Goal: Communication & Community: Share content

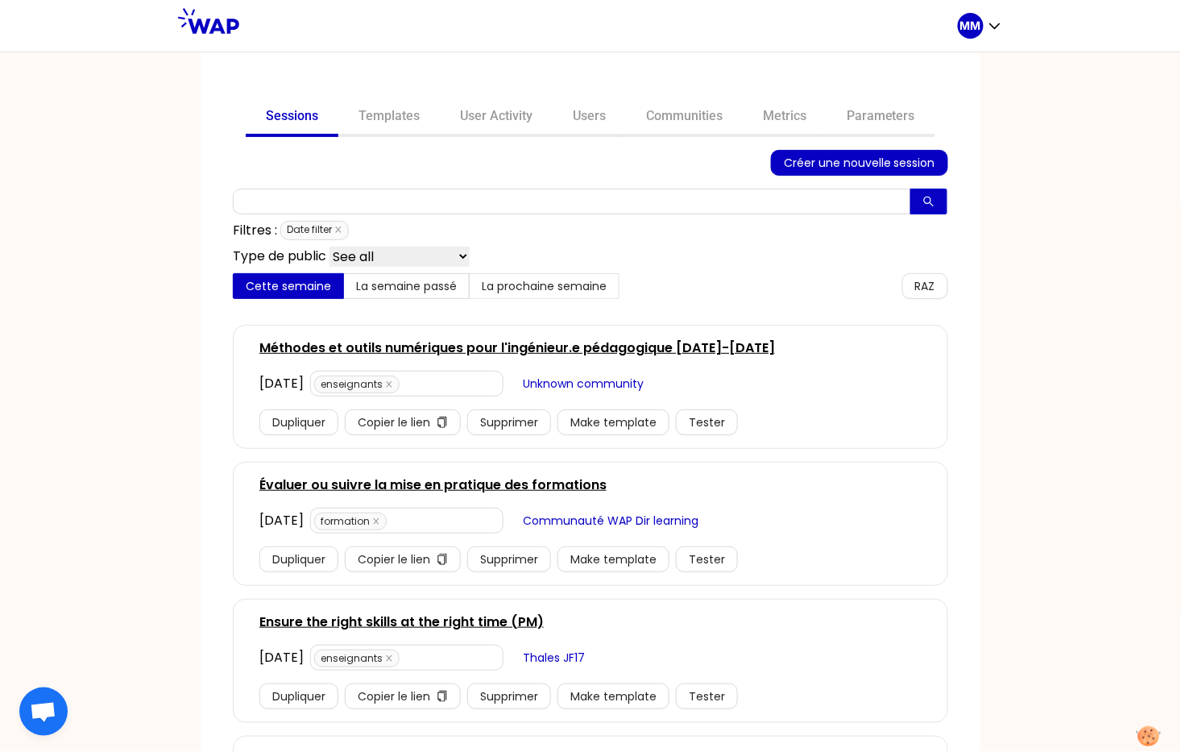
drag, startPoint x: 712, startPoint y: 113, endPoint x: 719, endPoint y: 143, distance: 30.7
click at [712, 113] on link "Communities" at bounding box center [684, 117] width 117 height 39
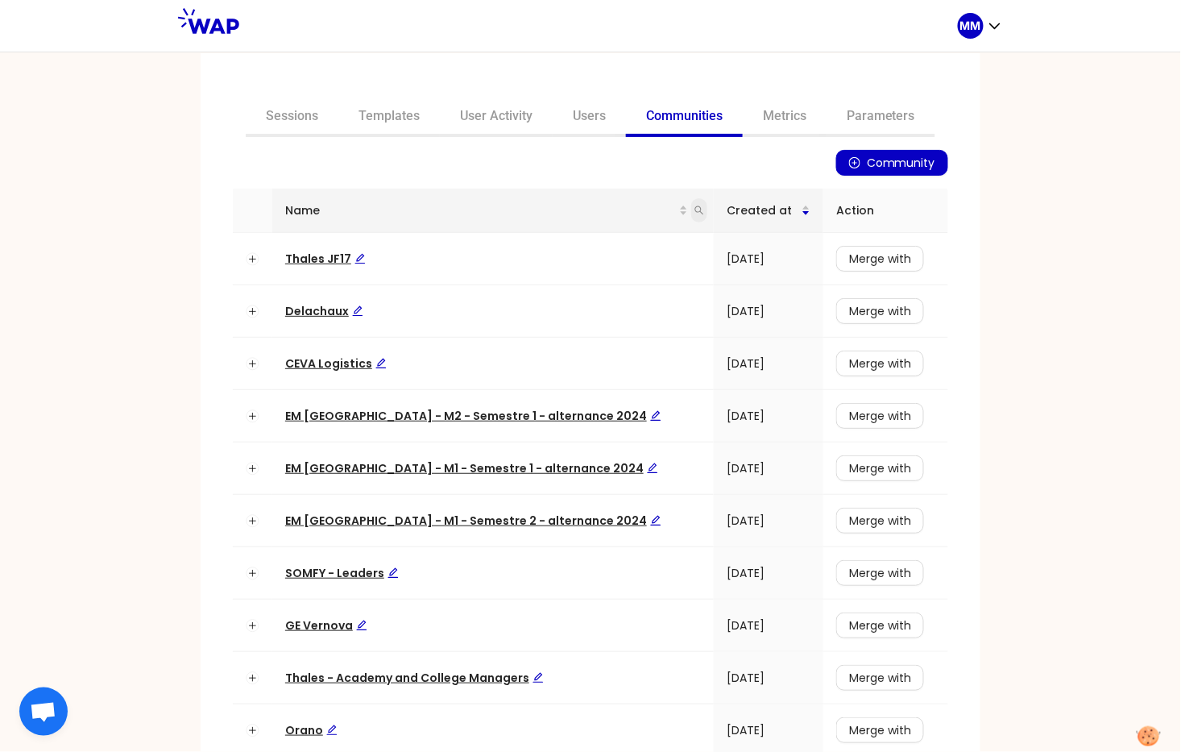
click at [695, 210] on icon "search" at bounding box center [699, 210] width 9 height 9
type input "ceva"
click at [550, 272] on span "Search" at bounding box center [560, 273] width 39 height 18
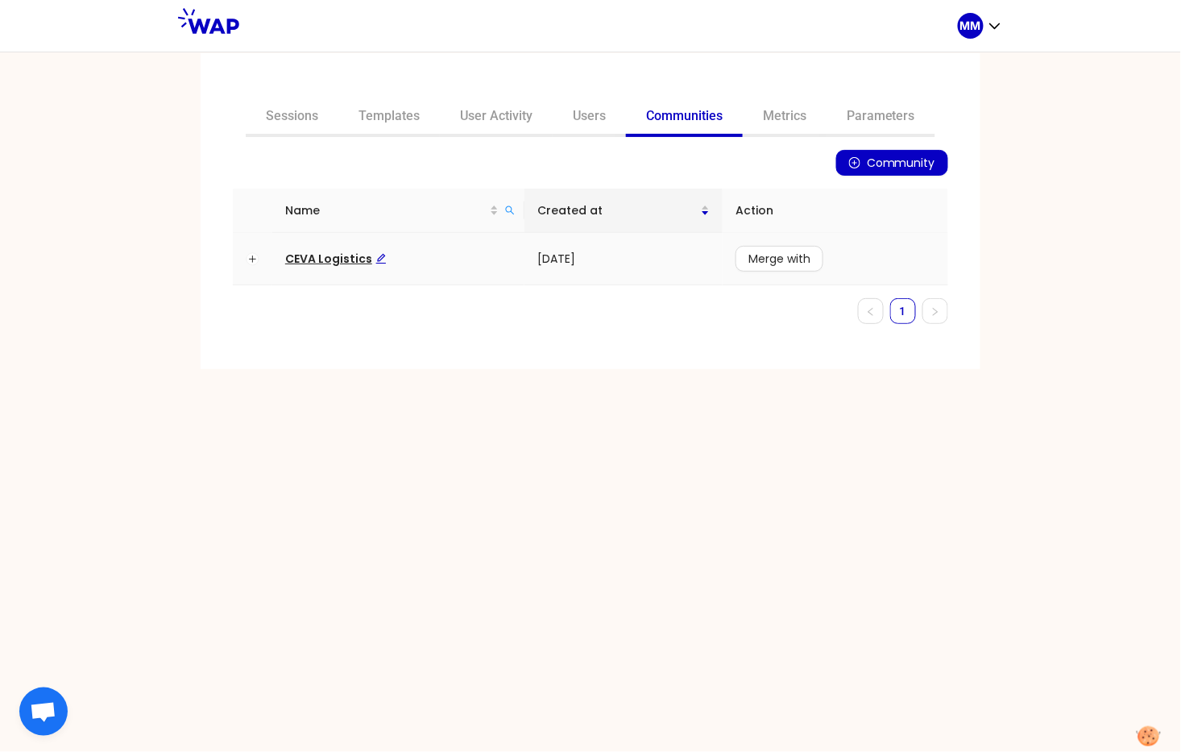
click at [348, 254] on span "CEVA Logistics" at bounding box center [336, 259] width 102 height 16
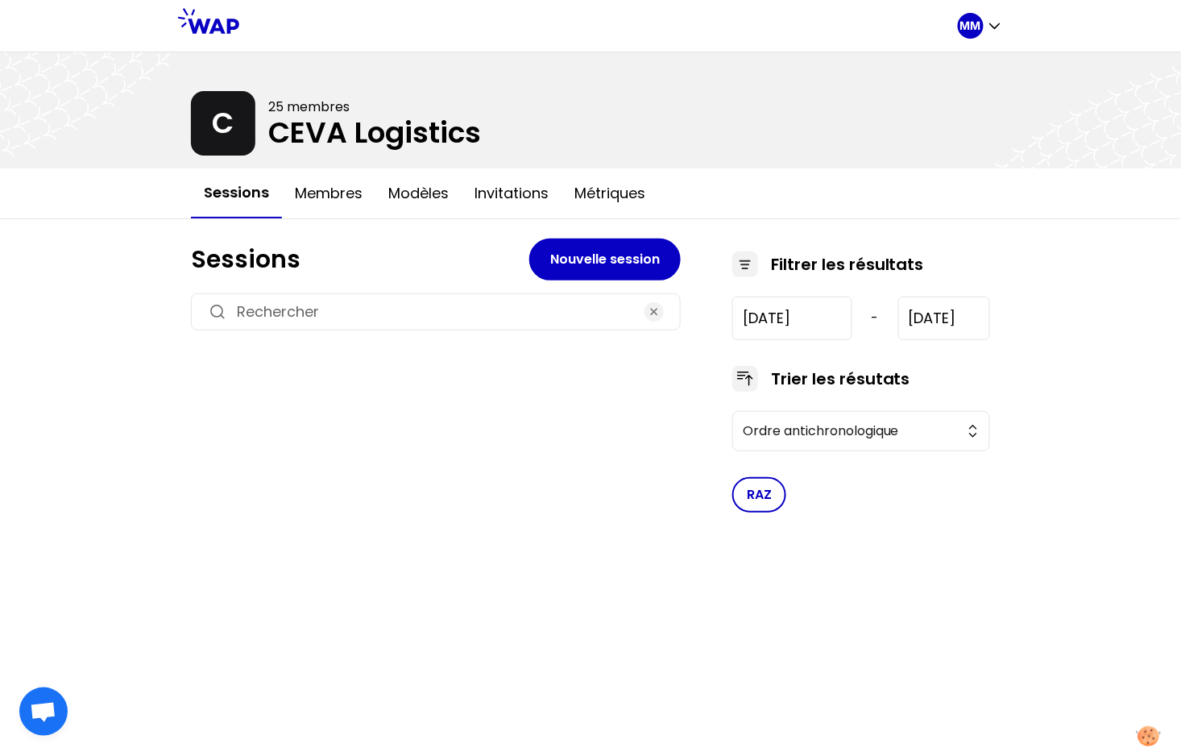
type input "[DATE]"
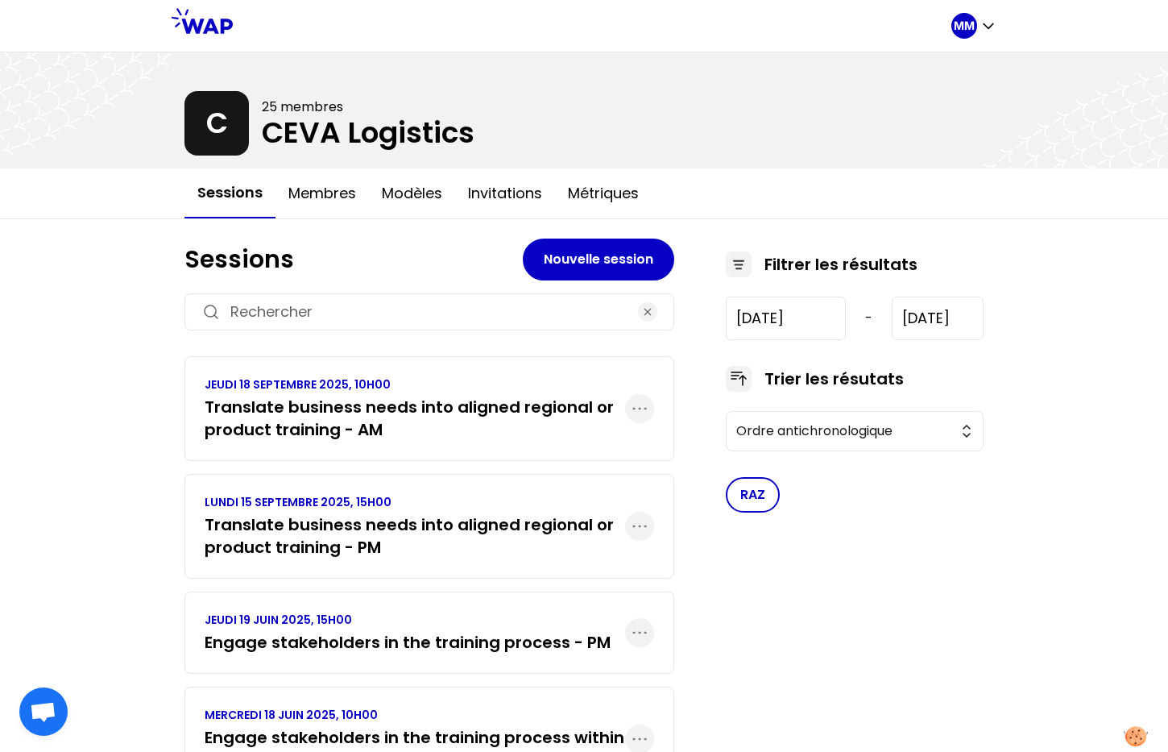
click at [366, 529] on h3 "Translate business needs into aligned regional or product training - PM" at bounding box center [415, 535] width 421 height 45
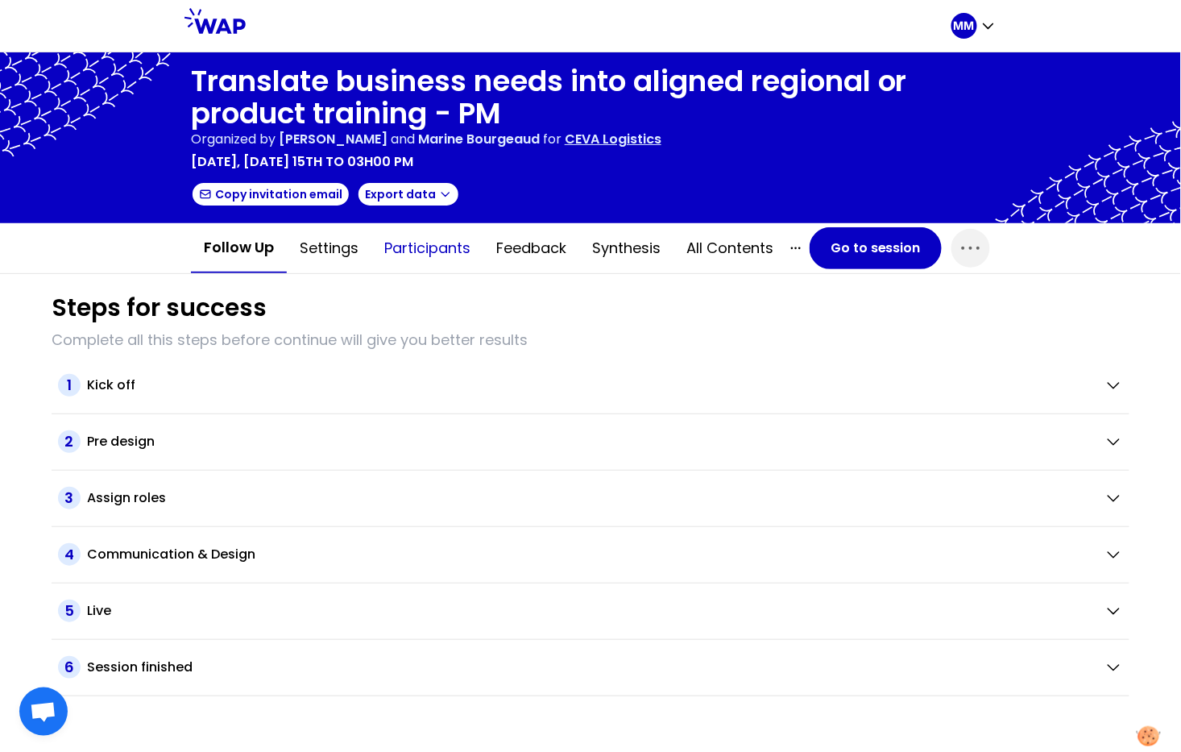
click at [425, 234] on button "Participants" at bounding box center [427, 248] width 112 height 48
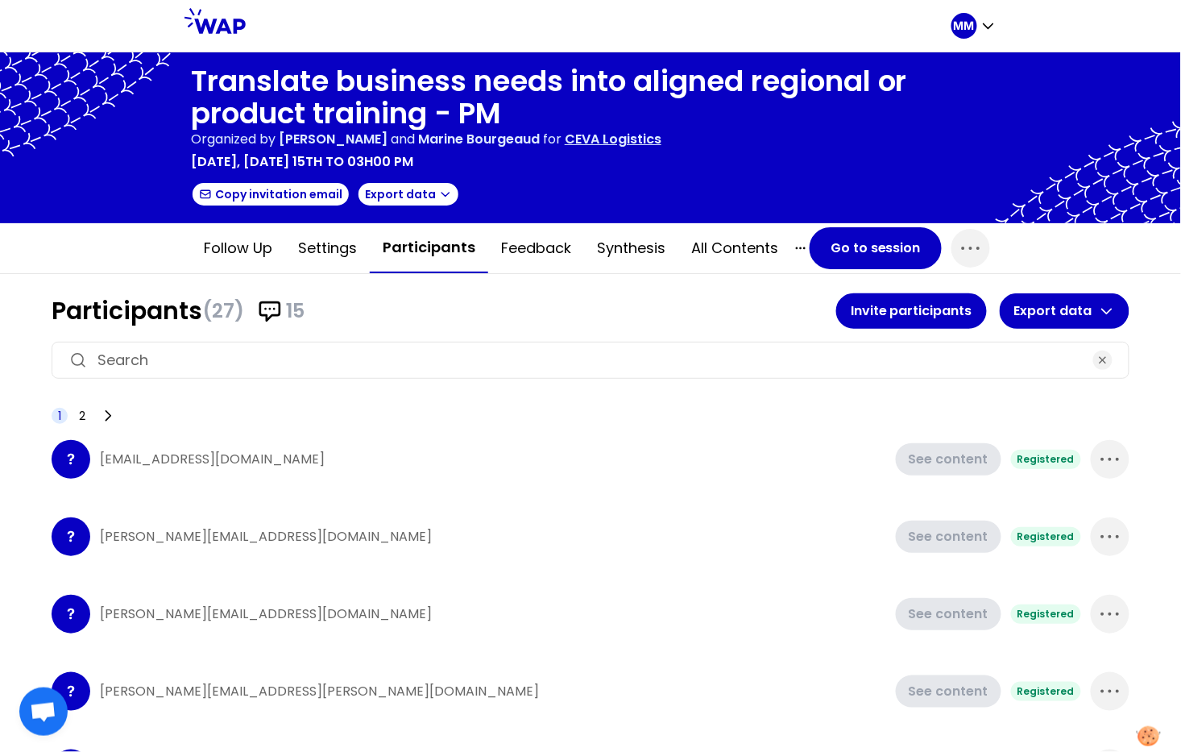
click at [380, 349] on input at bounding box center [591, 360] width 986 height 23
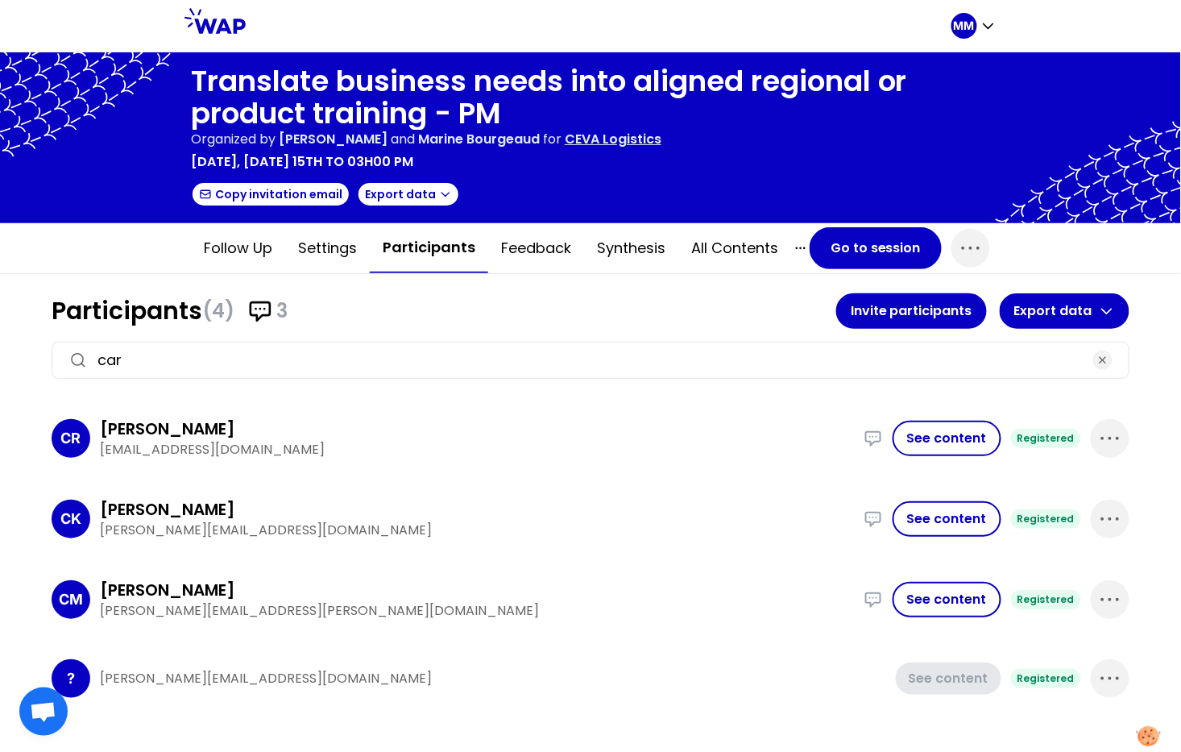
type input "car"
click at [108, 530] on p "caroline.kyomuhendo@cevalogistics.com" at bounding box center [477, 530] width 754 height 19
copy div "caroline.kyomuhendo@cevalogistics.com I supported the need to inject young tale…"
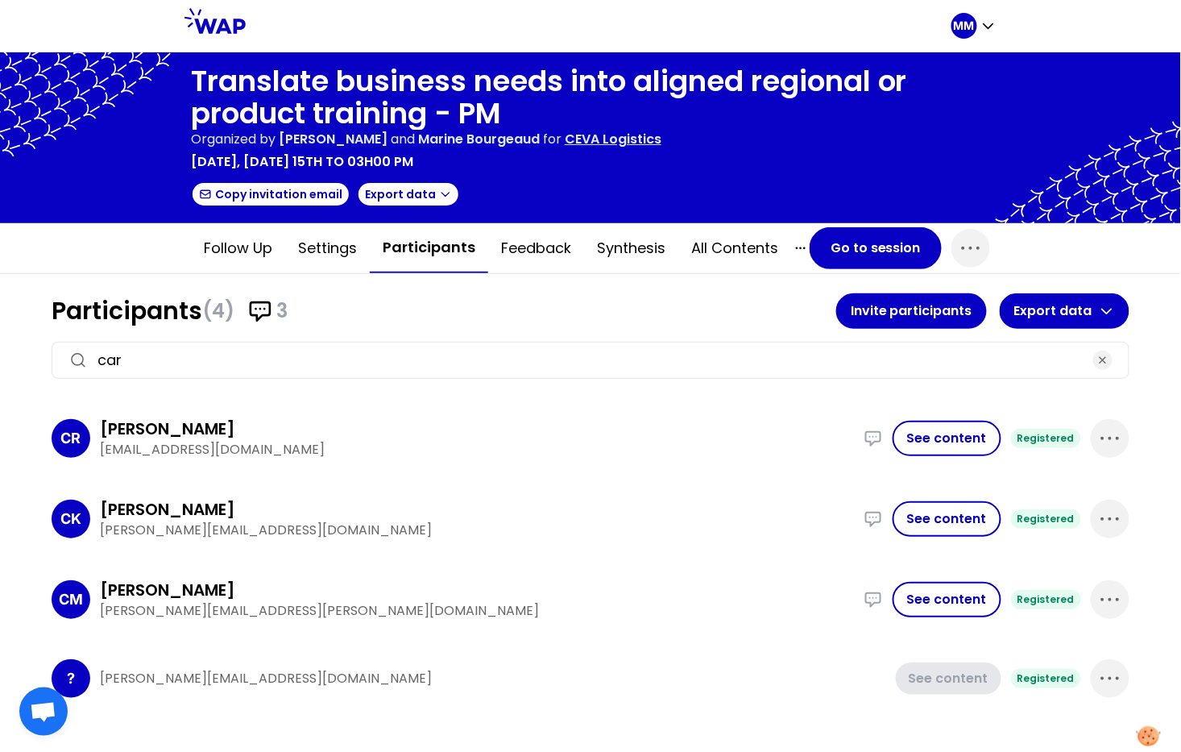
click at [179, 606] on p "carmen.melendez@cevalogistics.com" at bounding box center [477, 610] width 754 height 19
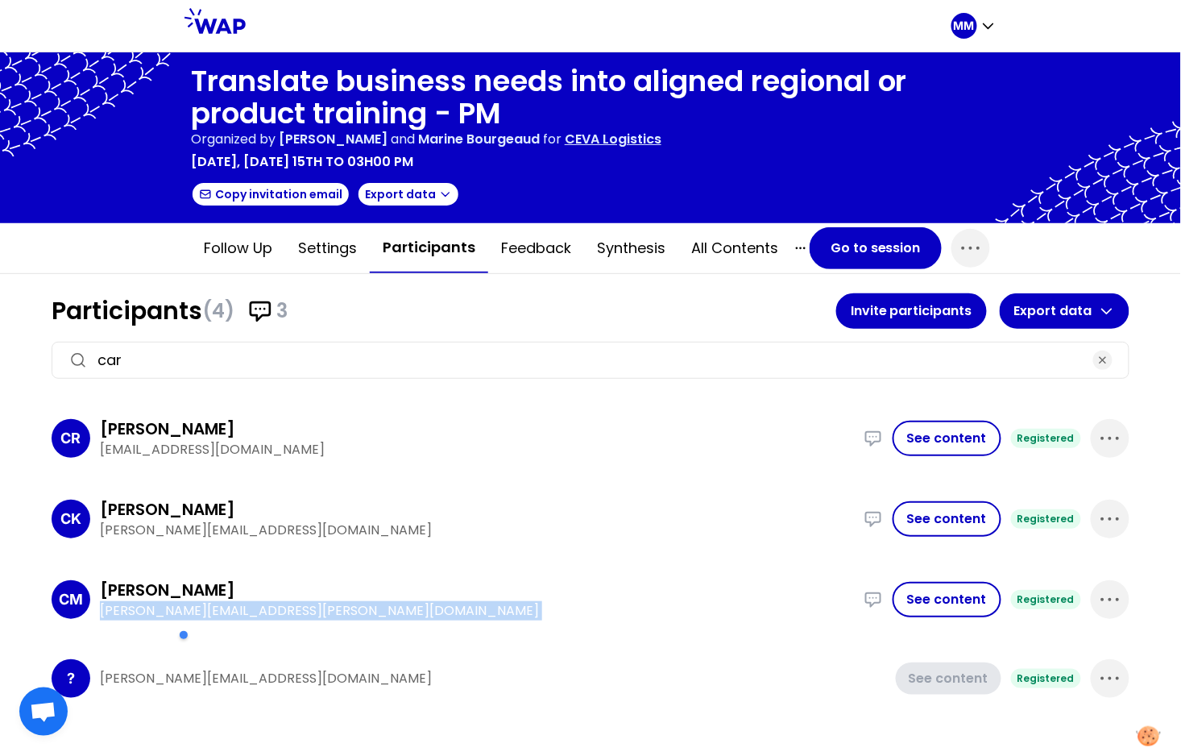
click at [179, 606] on p "carmen.melendez@cevalogistics.com" at bounding box center [477, 610] width 754 height 19
copy div "carmen.melendez@cevalogistics.com I took the Global People Review campaign and …"
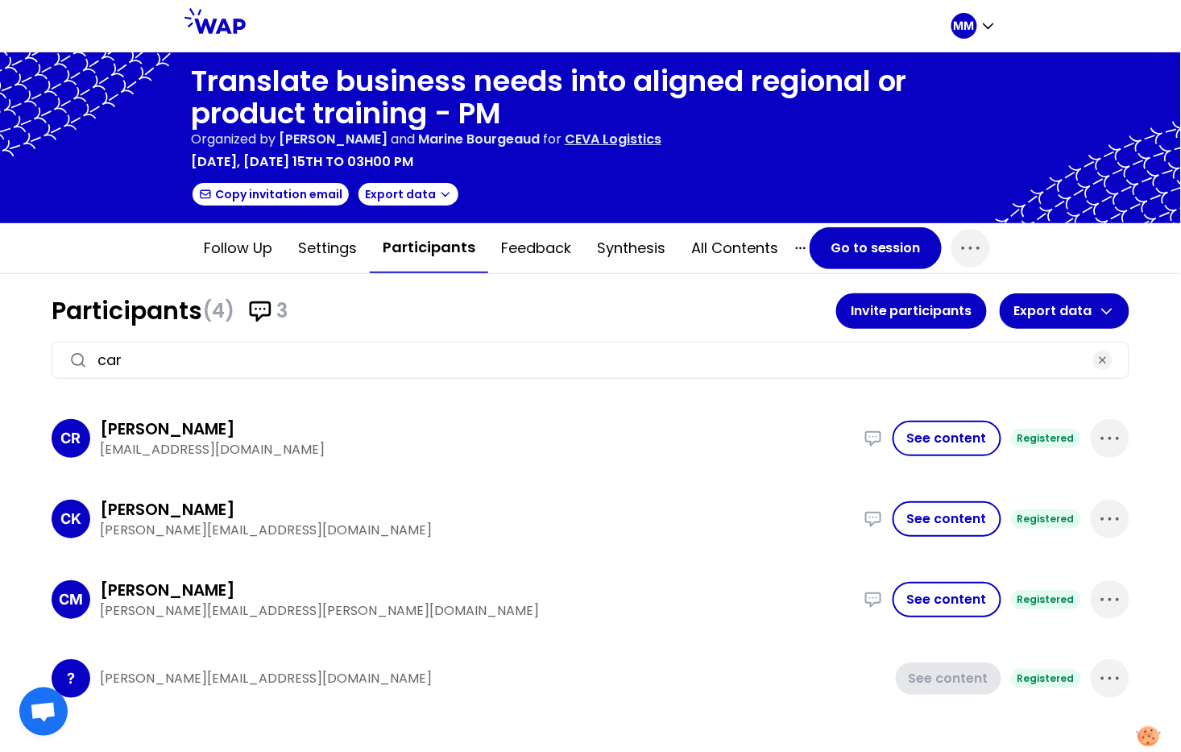
click at [188, 528] on p "caroline.kyomuhendo@cevalogistics.com" at bounding box center [477, 530] width 754 height 19
copy div "caroline.kyomuhendo@cevalogistics.com I supported the need to inject young tale…"
click at [176, 604] on p "carmen.melendez@cevalogistics.com" at bounding box center [477, 610] width 754 height 19
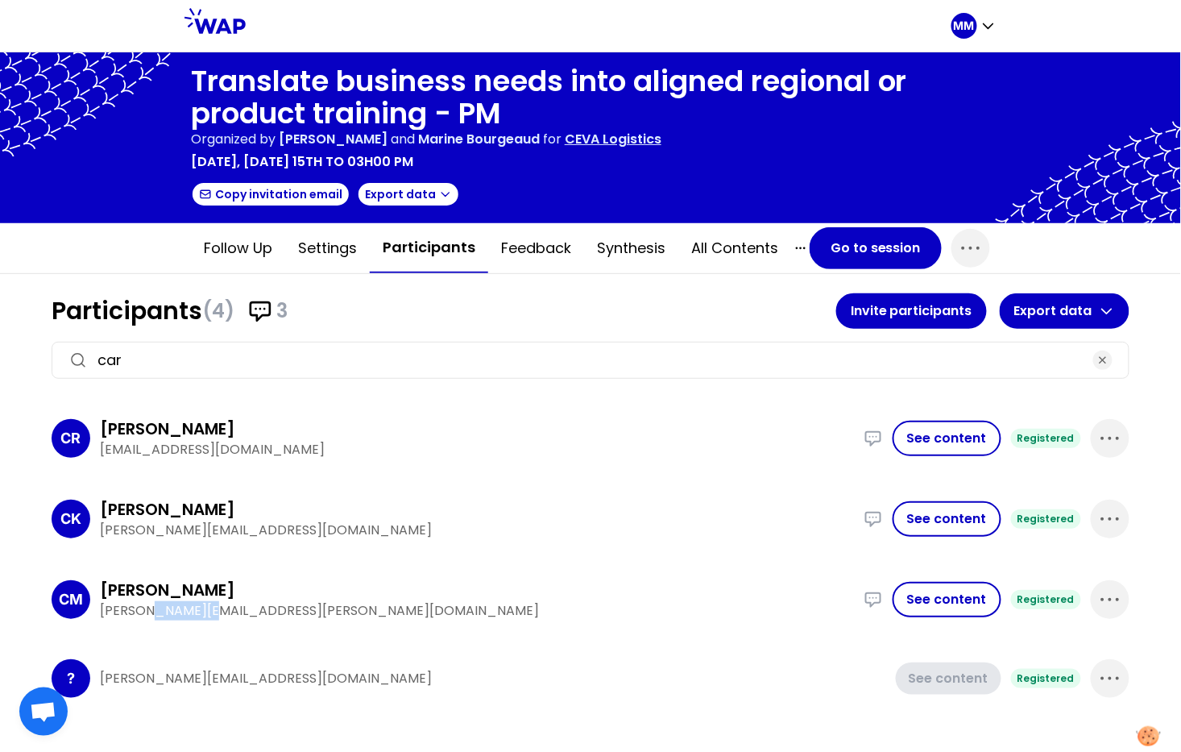
click at [176, 604] on p "carmen.melendez@cevalogistics.com" at bounding box center [477, 610] width 754 height 19
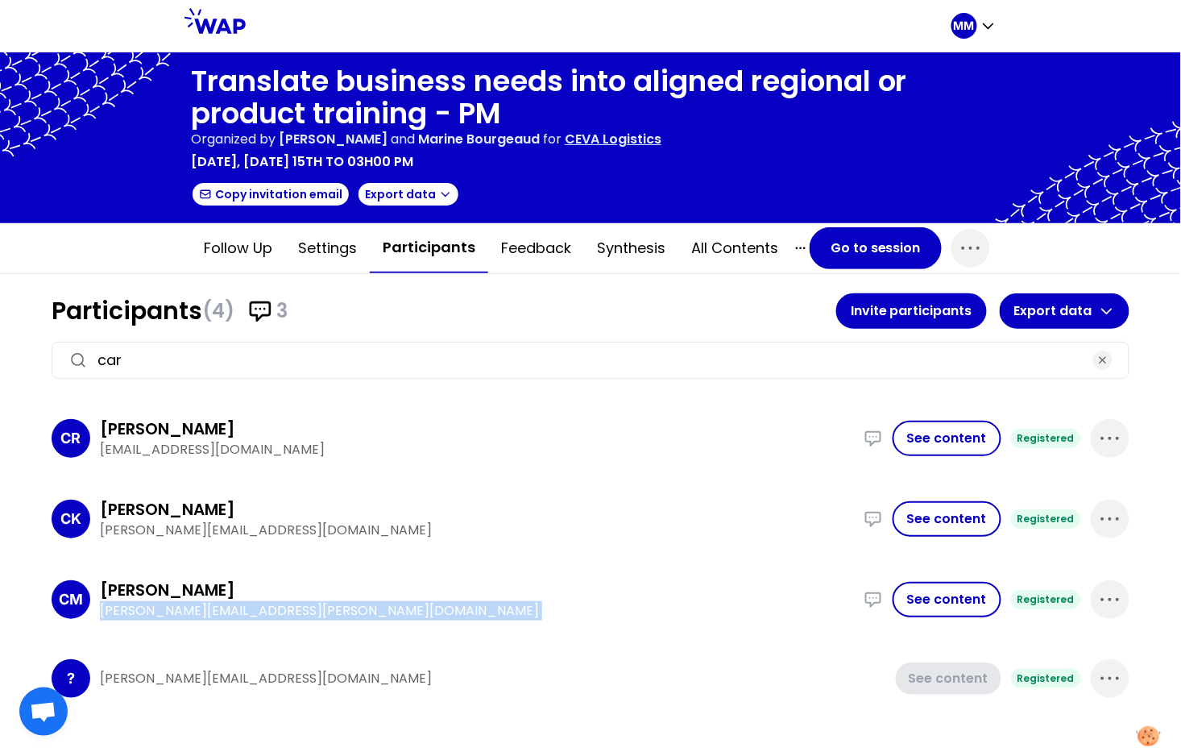
click at [176, 604] on p "carmen.melendez@cevalogistics.com" at bounding box center [477, 610] width 754 height 19
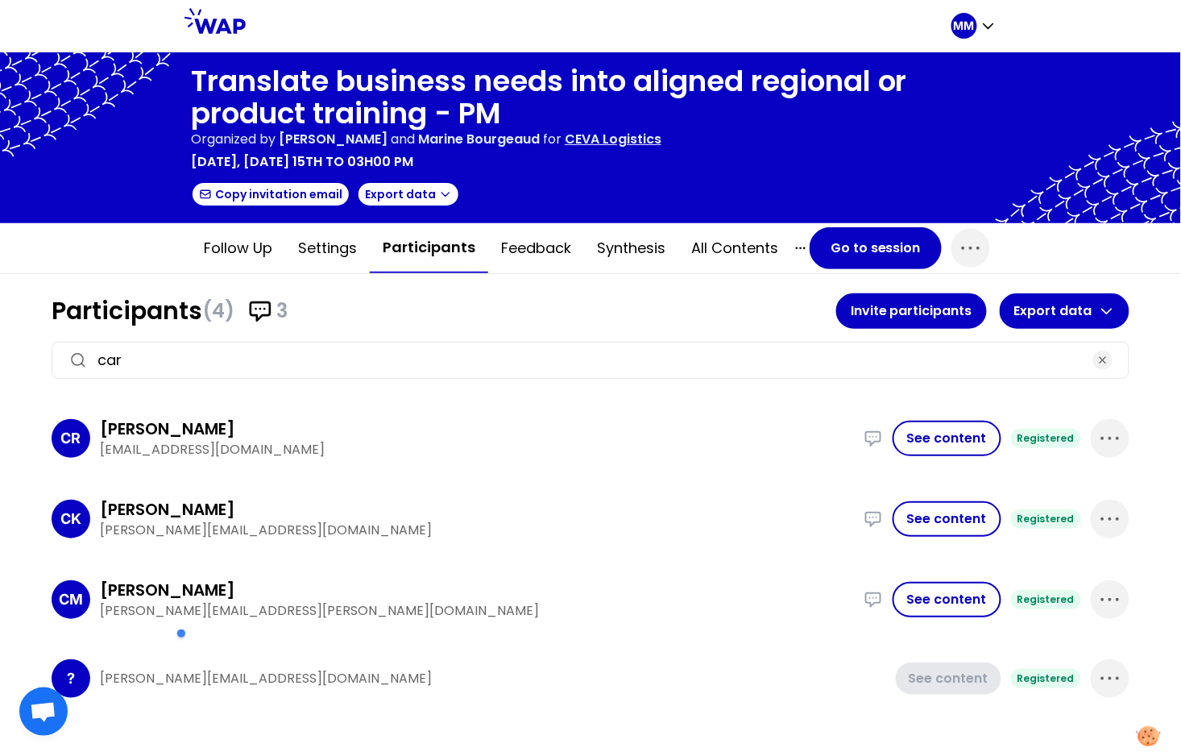
click at [214, 584] on h3 "Carmen Melendez" at bounding box center [167, 590] width 135 height 23
copy h3 "Carmen Melendez"
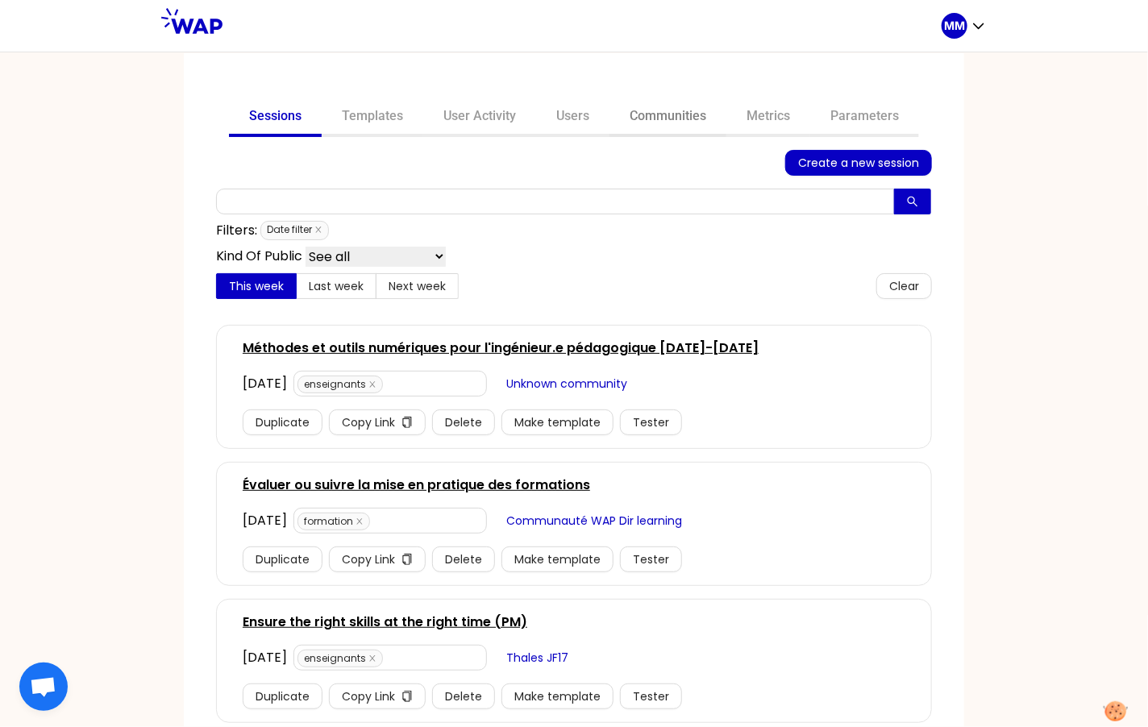
click at [663, 119] on link "Communities" at bounding box center [667, 117] width 117 height 39
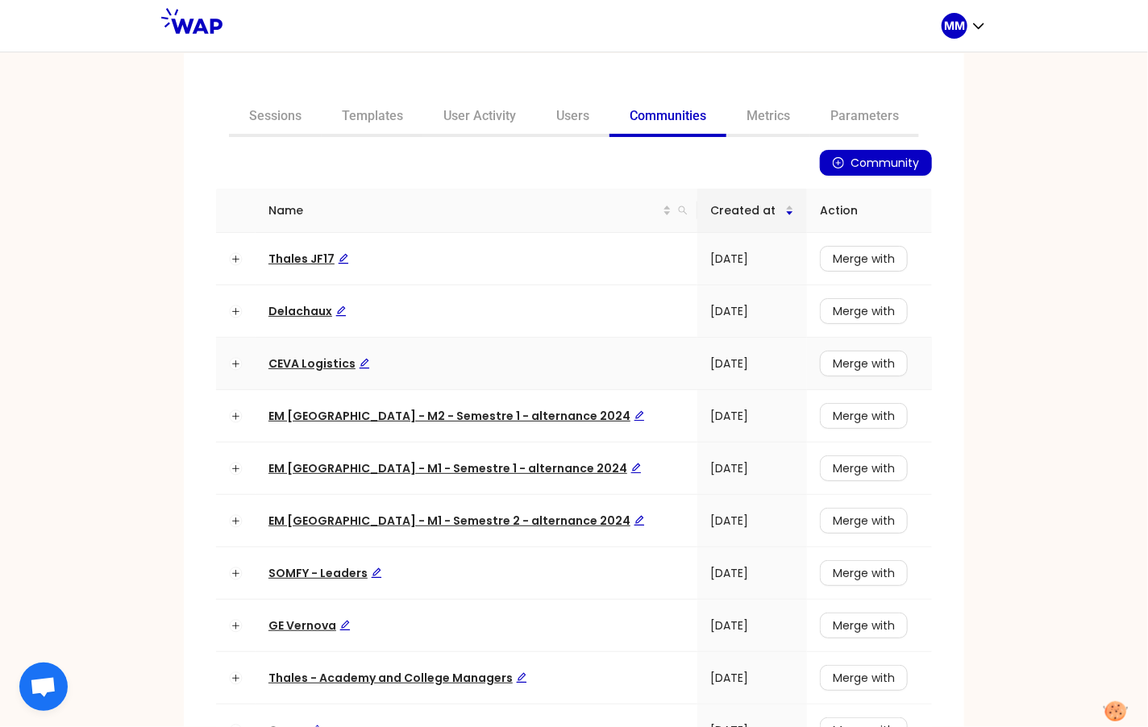
click at [316, 365] on span "CEVA Logistics" at bounding box center [319, 363] width 102 height 16
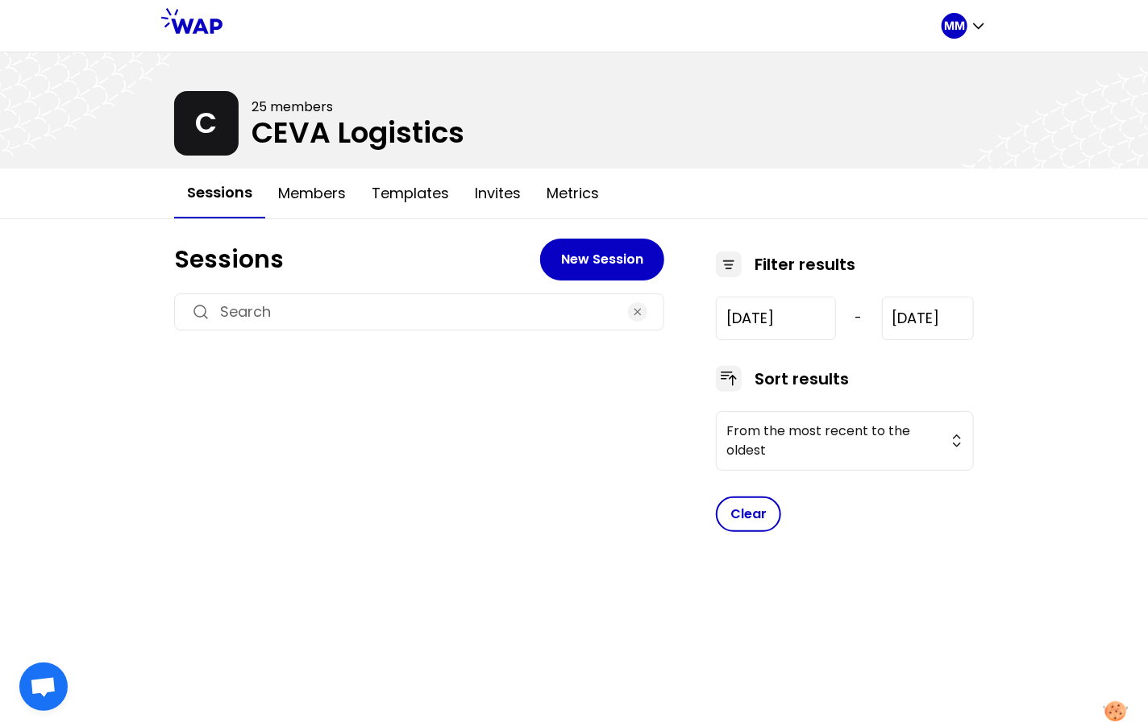
type input "[DATE]"
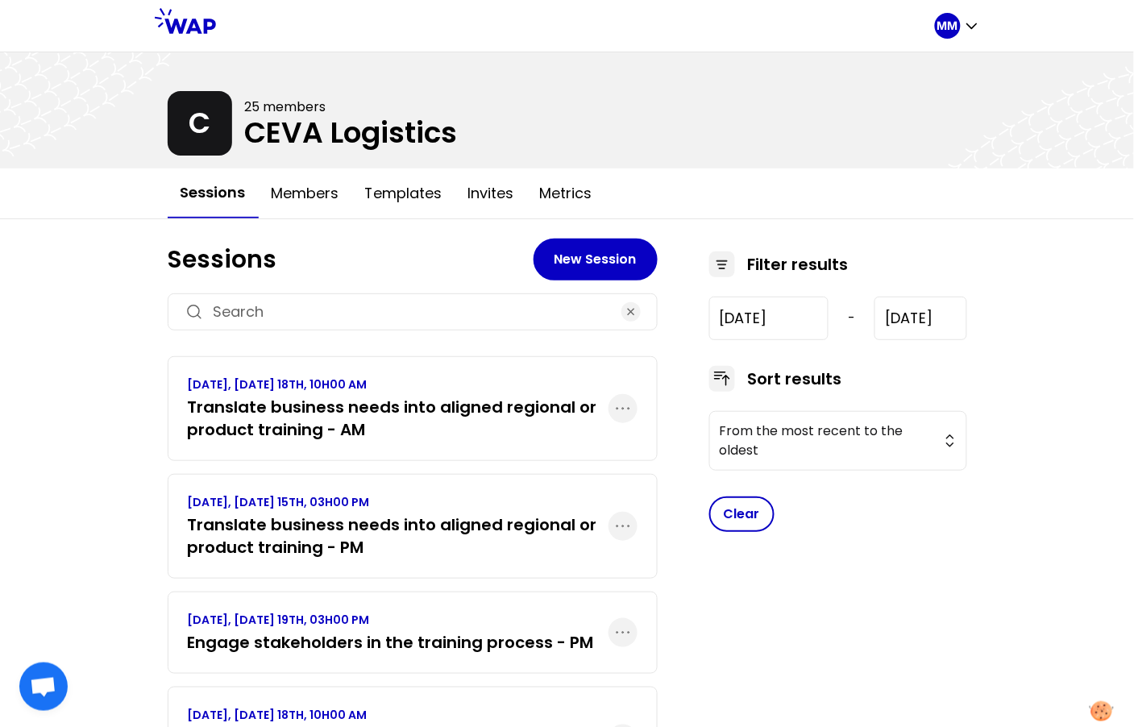
click at [367, 417] on h3 "Translate business needs into aligned regional or product training - AM" at bounding box center [398, 418] width 421 height 45
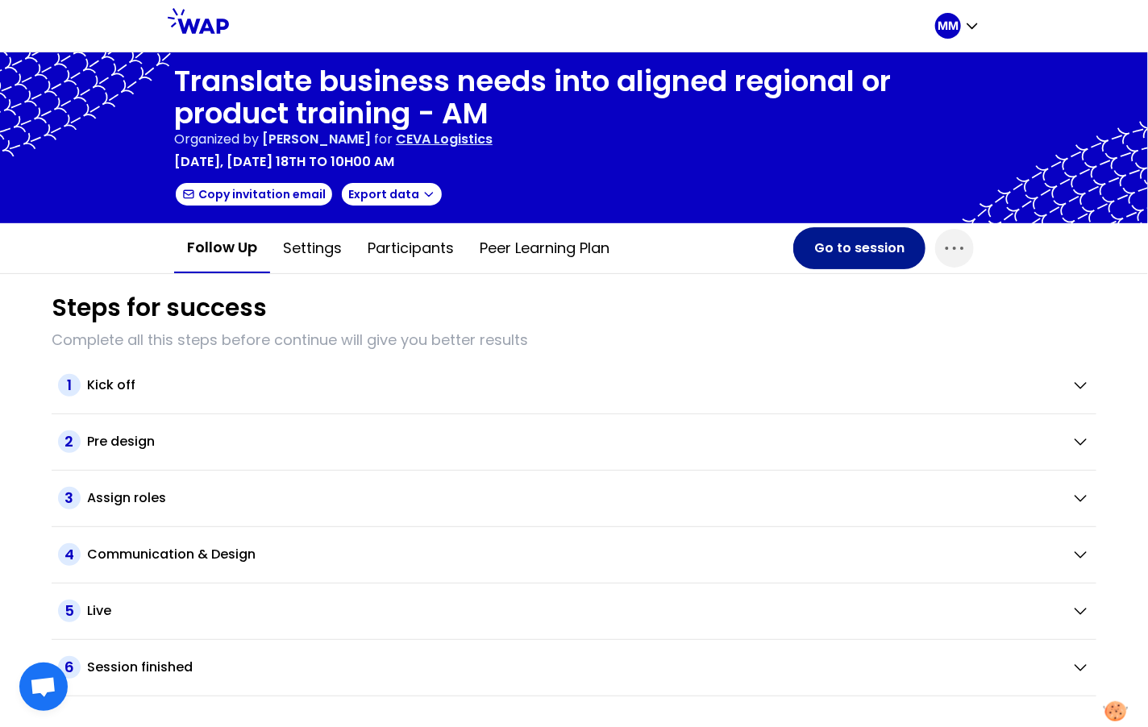
click at [806, 255] on button "Go to session" at bounding box center [859, 248] width 132 height 42
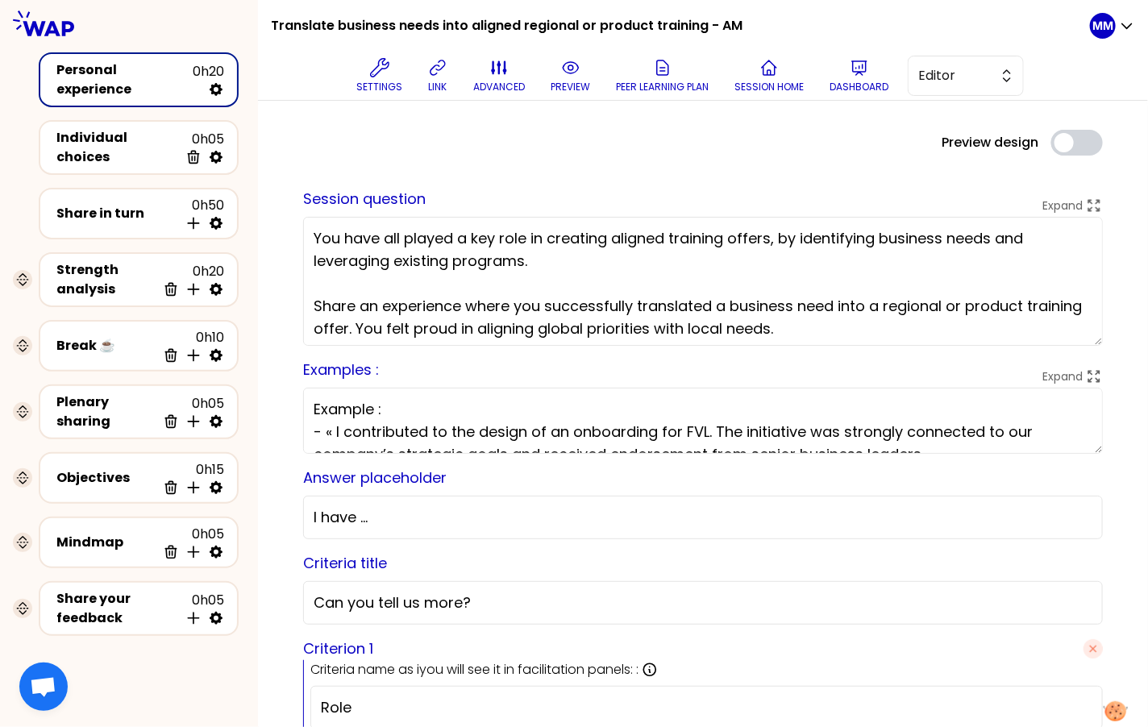
scroll to position [36, 0]
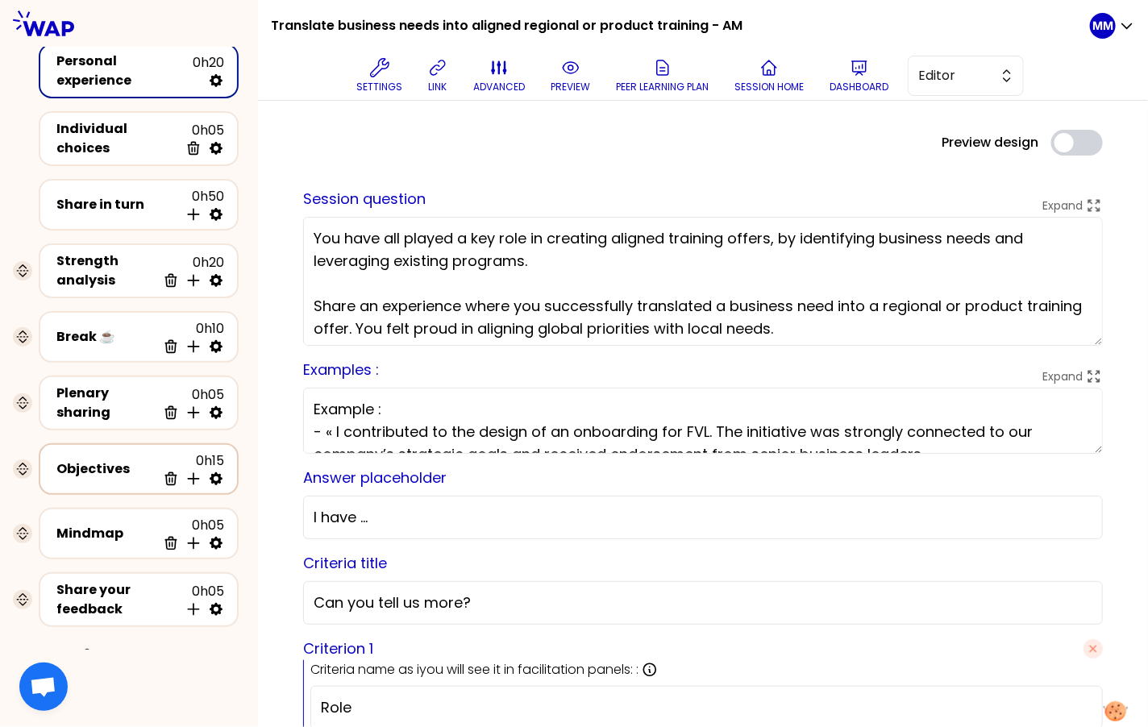
drag, startPoint x: 105, startPoint y: 448, endPoint x: 123, endPoint y: 450, distance: 18.7
click at [105, 459] on div "Objectives" at bounding box center [106, 468] width 100 height 19
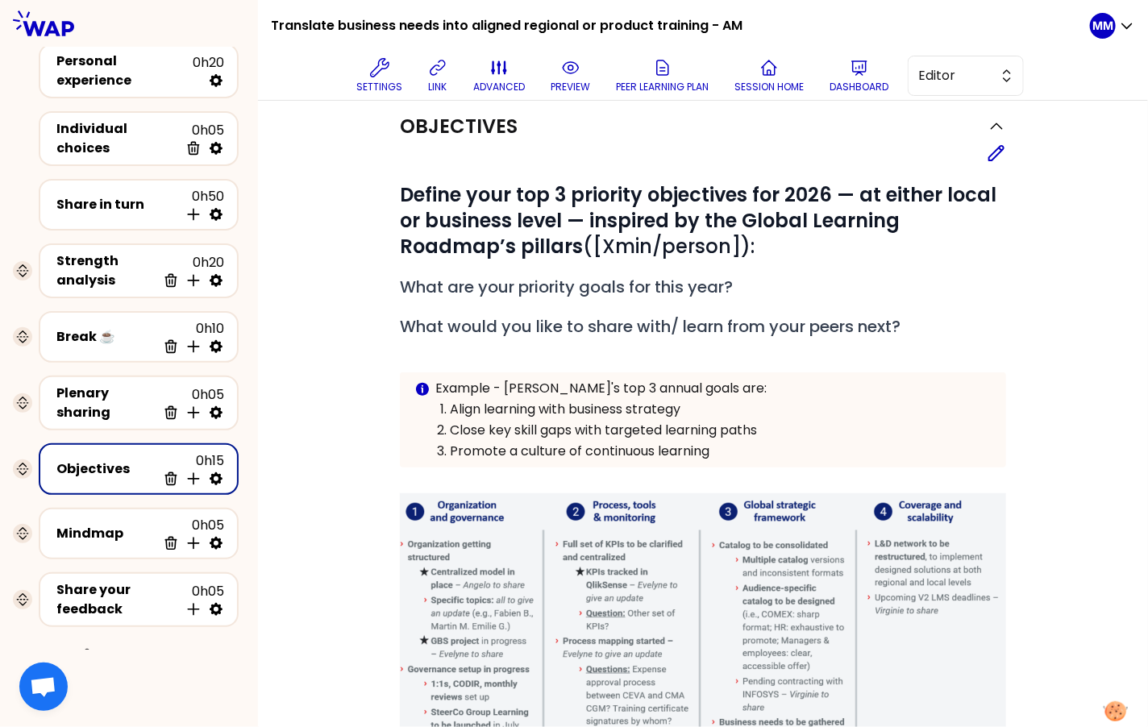
scroll to position [153, 0]
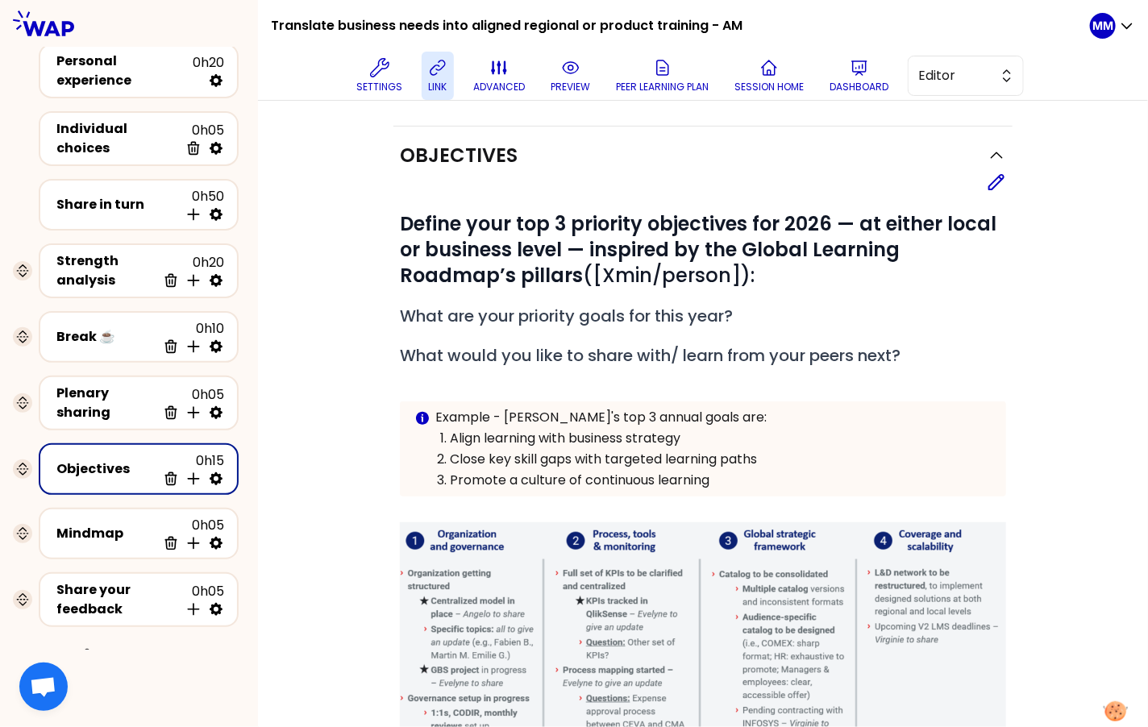
click at [435, 73] on icon at bounding box center [437, 67] width 15 height 15
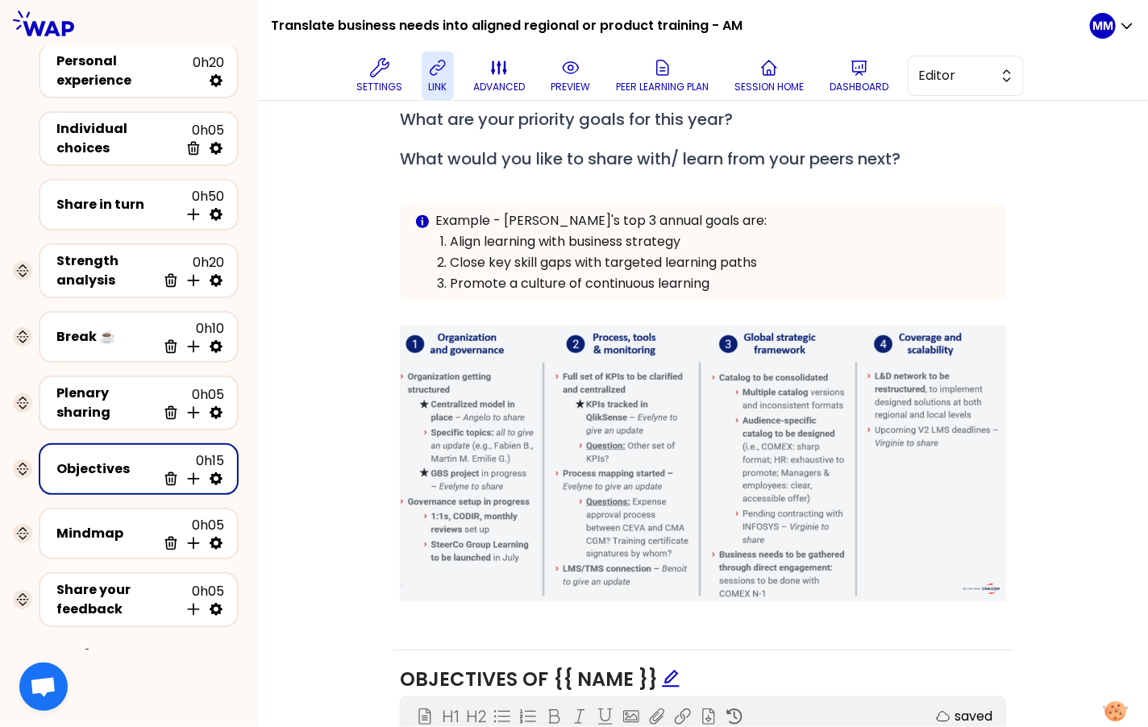
scroll to position [377, 0]
